Goal: Obtain resource: Download file/media

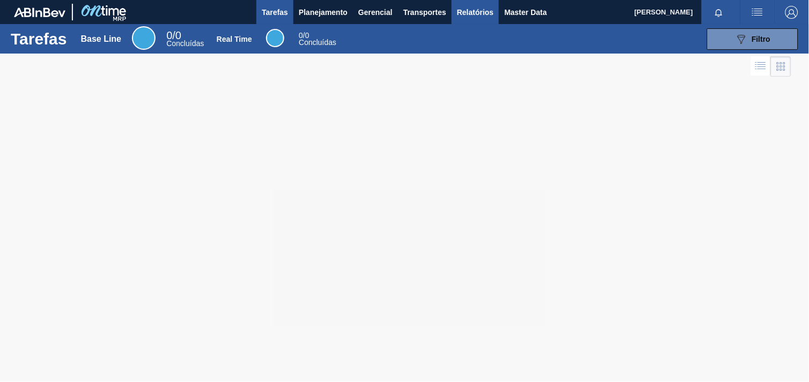
click at [460, 7] on span "Relatórios" at bounding box center [475, 12] width 36 height 13
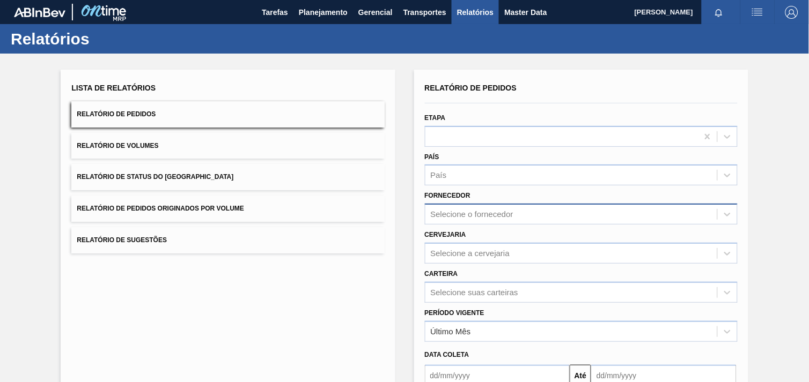
click at [480, 221] on div "Selecione o fornecedor" at bounding box center [581, 214] width 313 height 21
paste input "289744"
type input "289744"
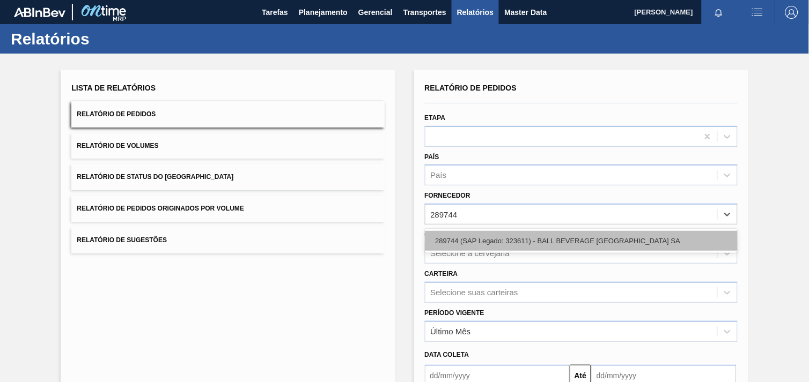
click at [486, 234] on div "289744 (SAP Legado: 323611) - BALL BEVERAGE [GEOGRAPHIC_DATA] SA" at bounding box center [581, 241] width 313 height 20
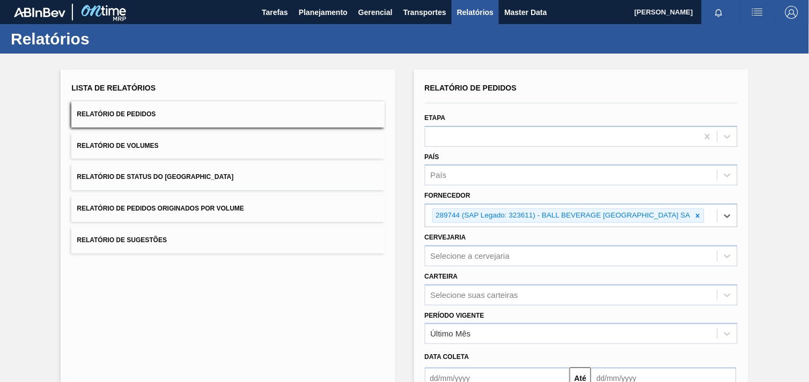
click at [483, 256] on div "Selecione a cervejaria" at bounding box center [581, 256] width 313 height 21
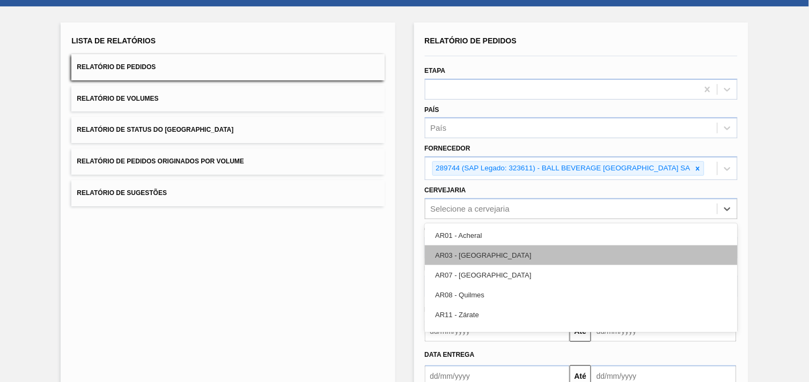
scroll to position [51, 0]
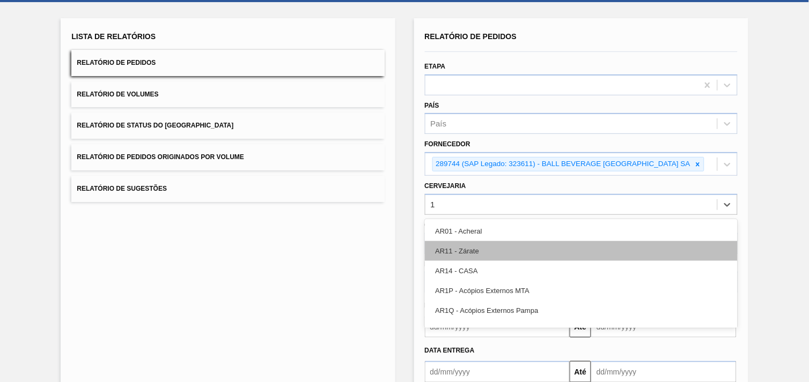
type input "18"
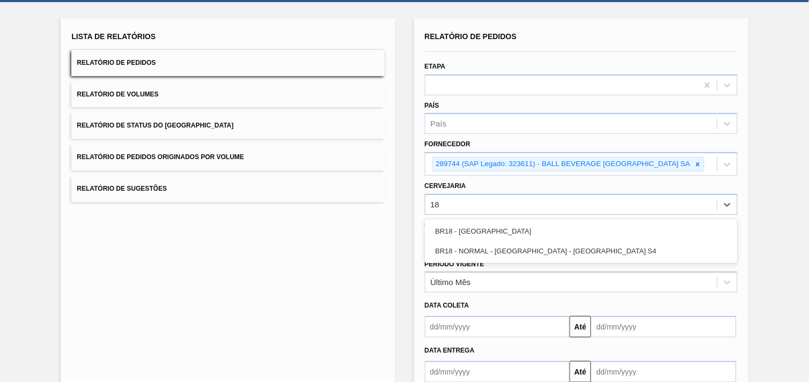
click at [487, 259] on div "BR18 - [GEOGRAPHIC_DATA] BR18 - NORMAL - [GEOGRAPHIC_DATA] - [GEOGRAPHIC_DATA] …" at bounding box center [581, 241] width 313 height 44
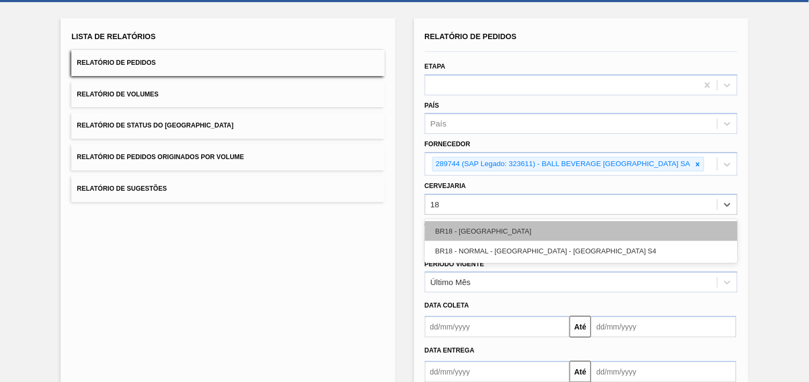
click at [465, 234] on div "BR18 - [GEOGRAPHIC_DATA]" at bounding box center [581, 231] width 313 height 20
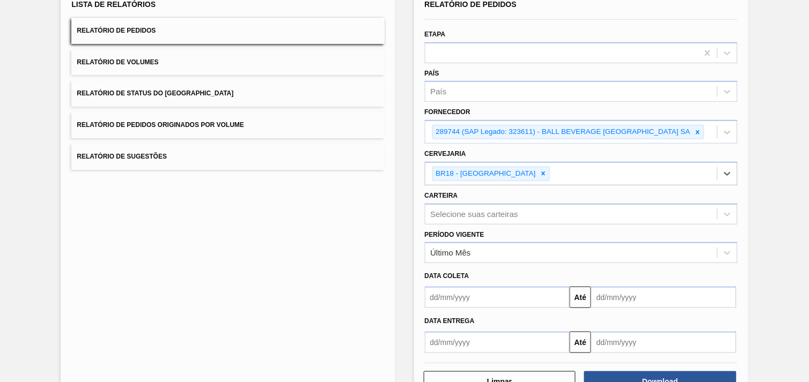
scroll to position [111, 0]
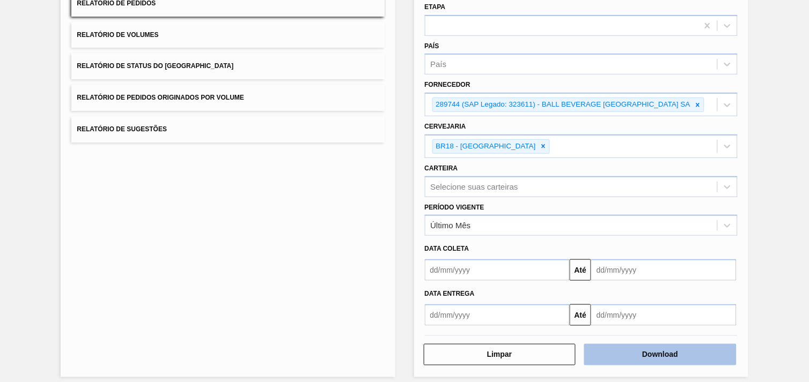
click at [679, 355] on button "Download" at bounding box center [660, 354] width 152 height 21
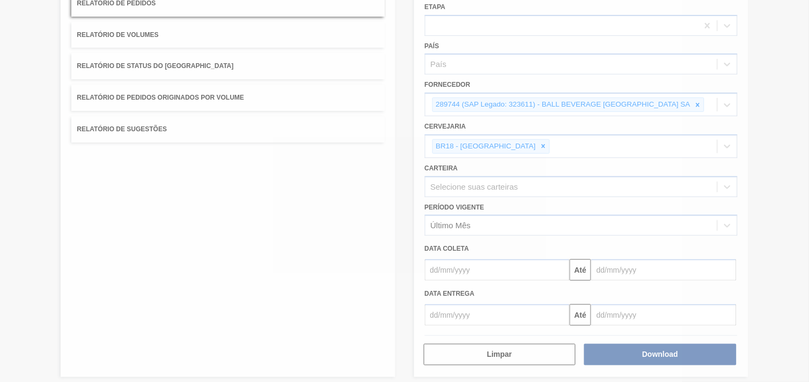
drag, startPoint x: 656, startPoint y: 368, endPoint x: 405, endPoint y: 221, distance: 290.8
drag, startPoint x: 405, startPoint y: 221, endPoint x: 398, endPoint y: 226, distance: 8.5
click at [398, 226] on div at bounding box center [404, 191] width 809 height 382
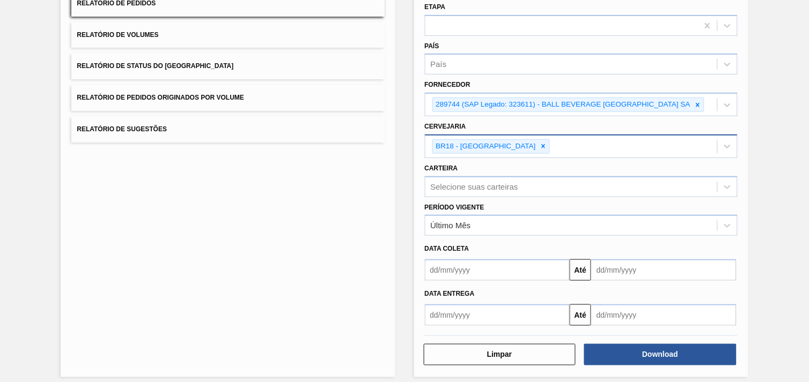
drag, startPoint x: 505, startPoint y: 144, endPoint x: 516, endPoint y: 142, distance: 11.5
click at [537, 144] on div at bounding box center [543, 146] width 12 height 13
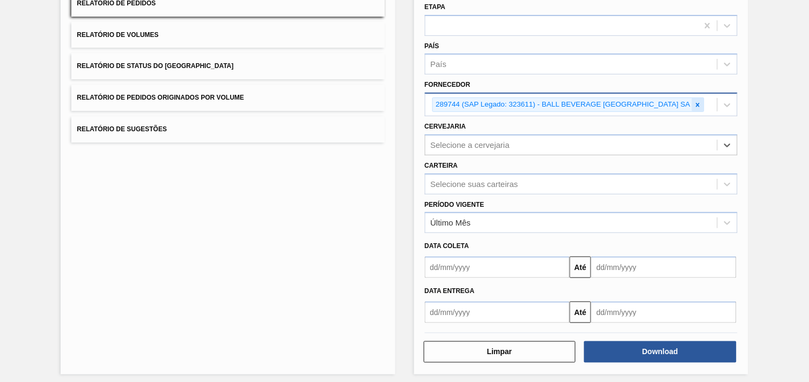
click at [696, 103] on icon at bounding box center [698, 105] width 8 height 8
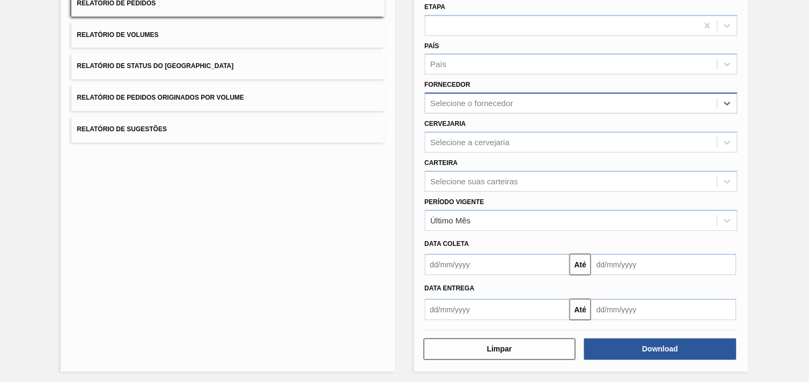
paste input "327858"
type input "327858"
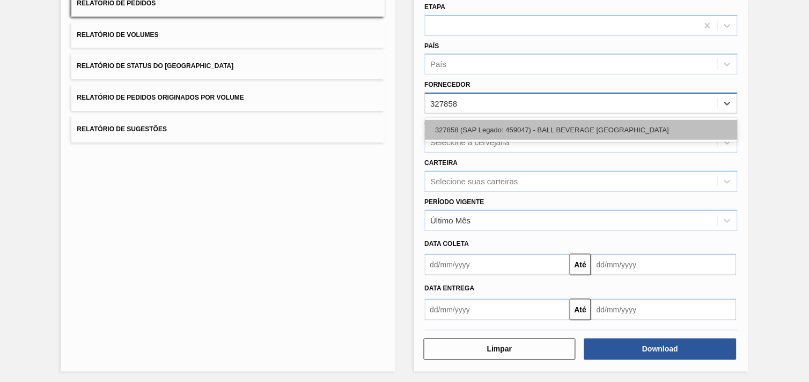
click at [533, 127] on div "327858 (SAP Legado: 459047) - BALL BEVERAGE [GEOGRAPHIC_DATA]" at bounding box center [581, 130] width 313 height 20
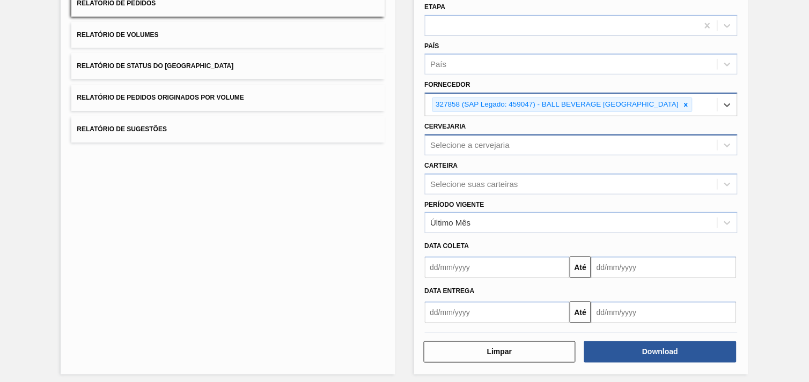
click at [486, 151] on div "Selecione a cervejaria" at bounding box center [581, 145] width 313 height 21
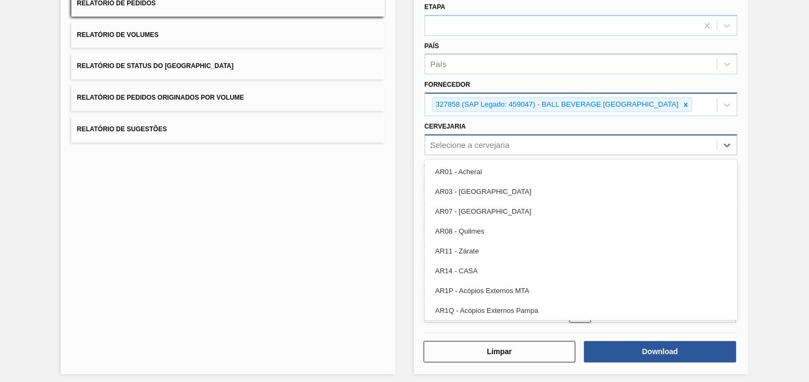
type input "21"
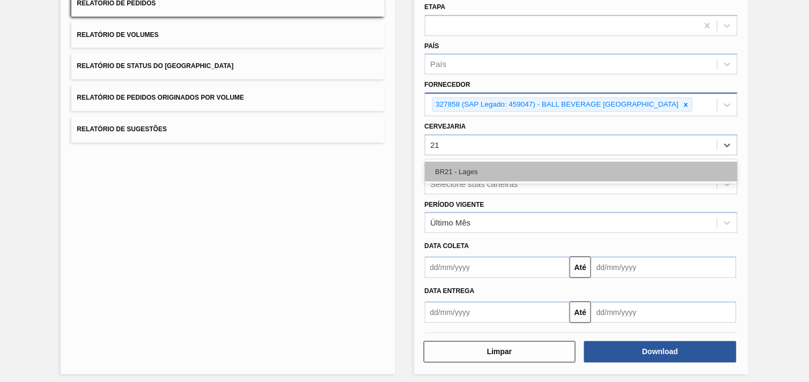
click at [480, 169] on div "BR21 - Lages" at bounding box center [581, 172] width 313 height 20
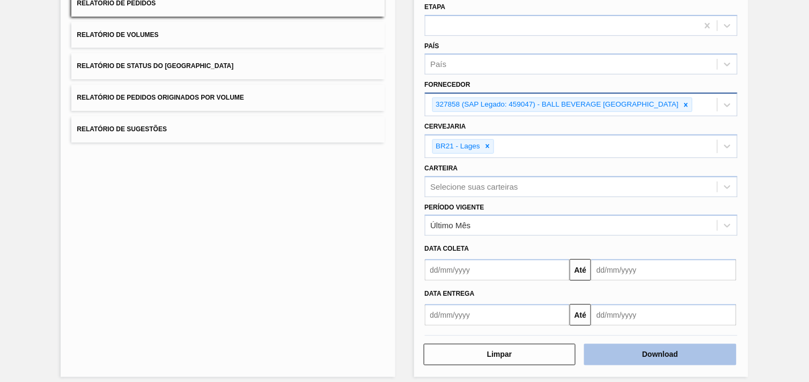
click at [673, 354] on button "Download" at bounding box center [660, 354] width 152 height 21
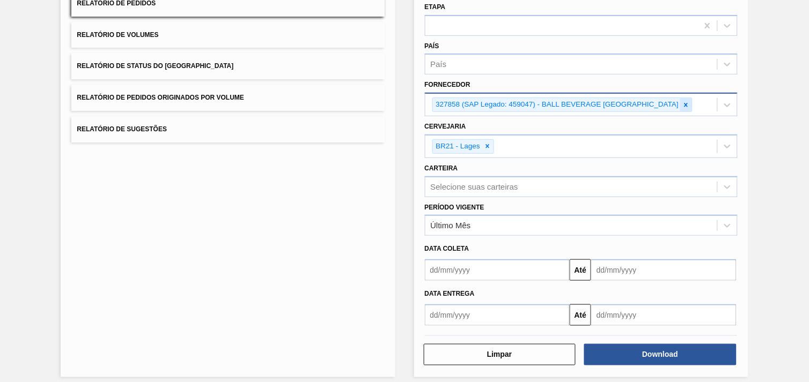
click at [685, 103] on icon at bounding box center [686, 105] width 8 height 8
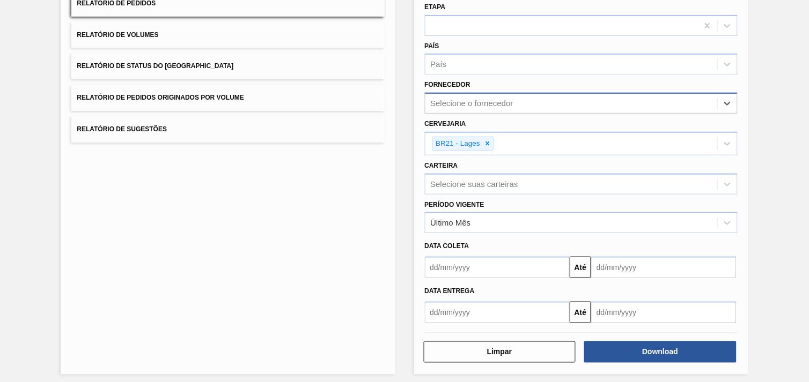
paste input "289877"
type input "289877"
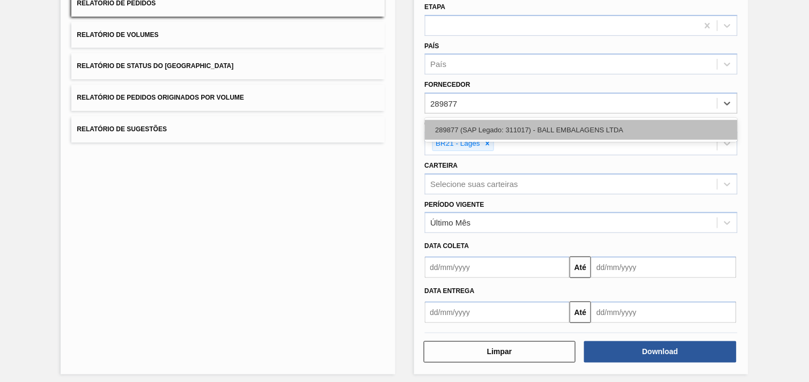
click at [528, 124] on div "289877 (SAP Legado: 311017) - BALL EMBALAGENS LTDA" at bounding box center [581, 130] width 313 height 20
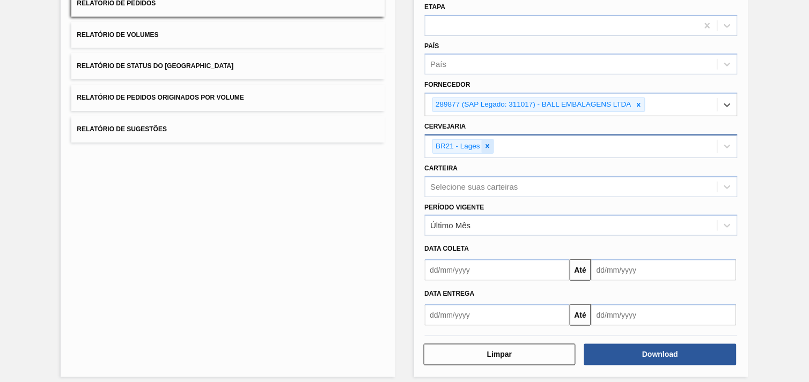
click at [485, 144] on icon at bounding box center [488, 147] width 8 height 8
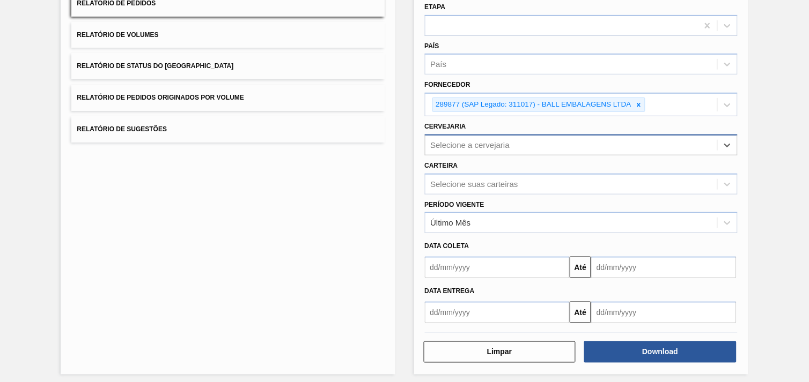
type input "13"
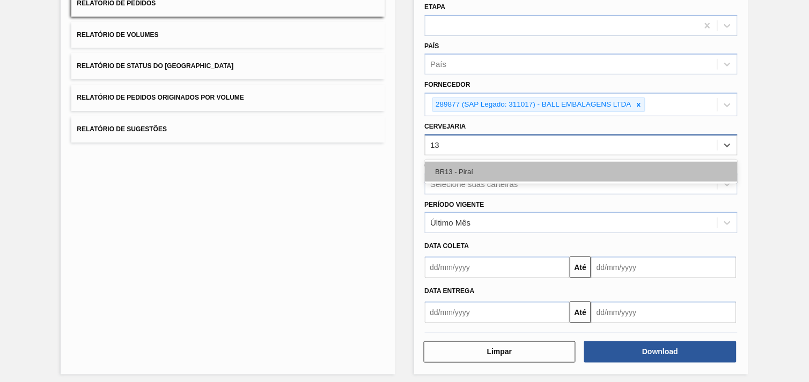
click at [479, 168] on div "BR13 - Piraí" at bounding box center [581, 172] width 313 height 20
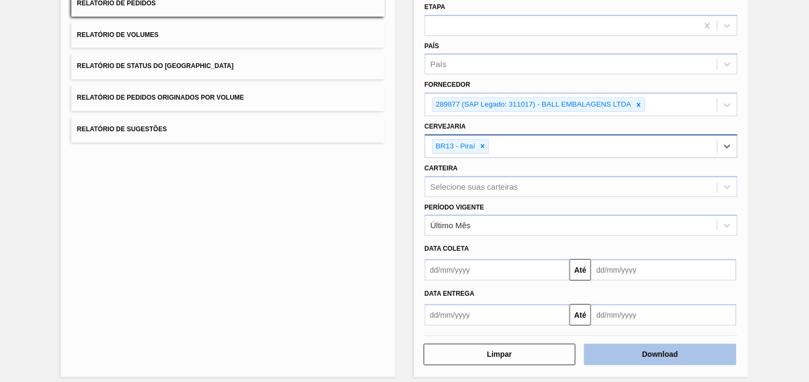
click at [647, 350] on button "Download" at bounding box center [660, 354] width 152 height 21
